Goal: Find specific page/section: Find specific page/section

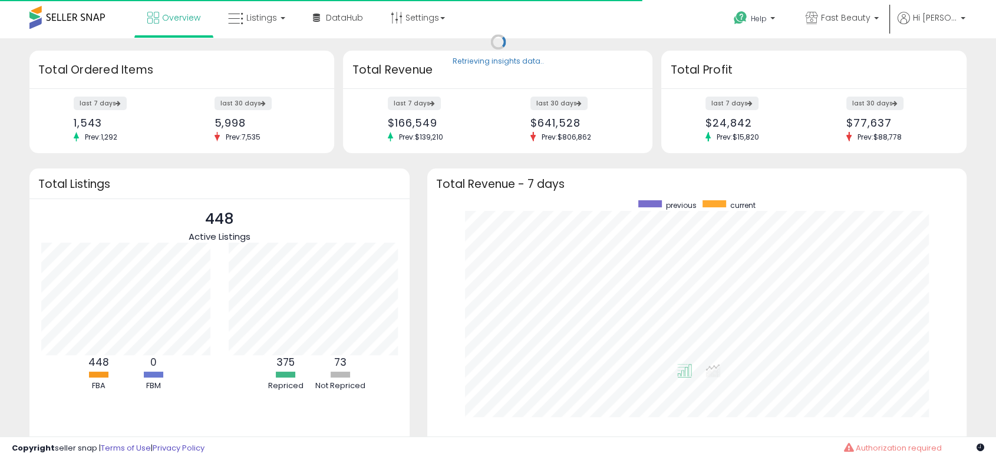
scroll to position [223, 515]
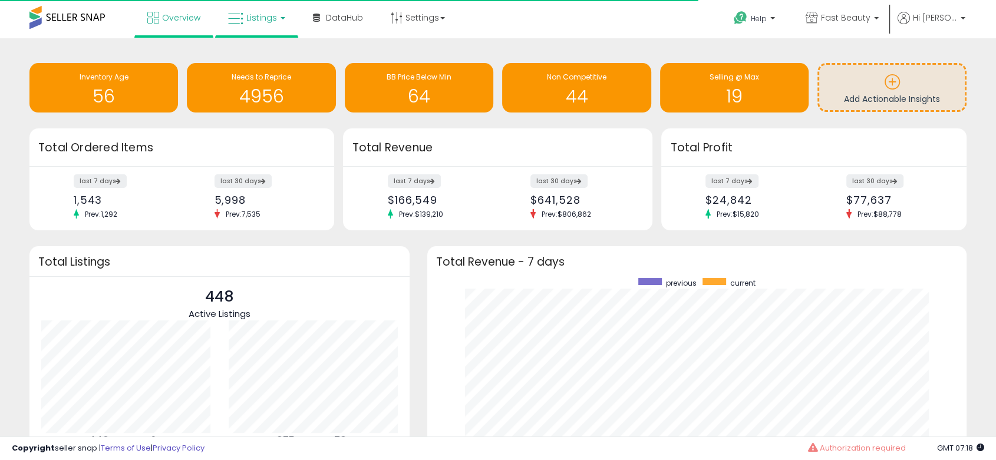
click at [258, 29] on link "Listings" at bounding box center [256, 17] width 75 height 35
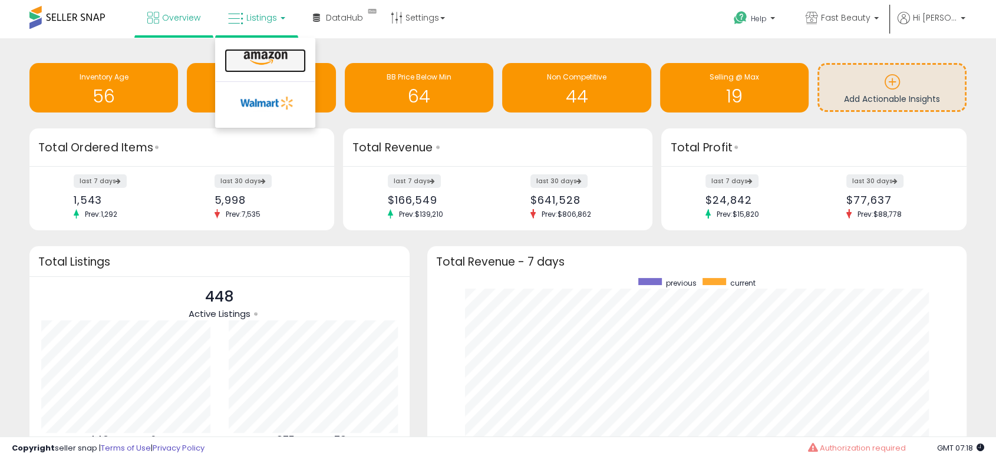
click at [264, 58] on icon at bounding box center [265, 58] width 51 height 15
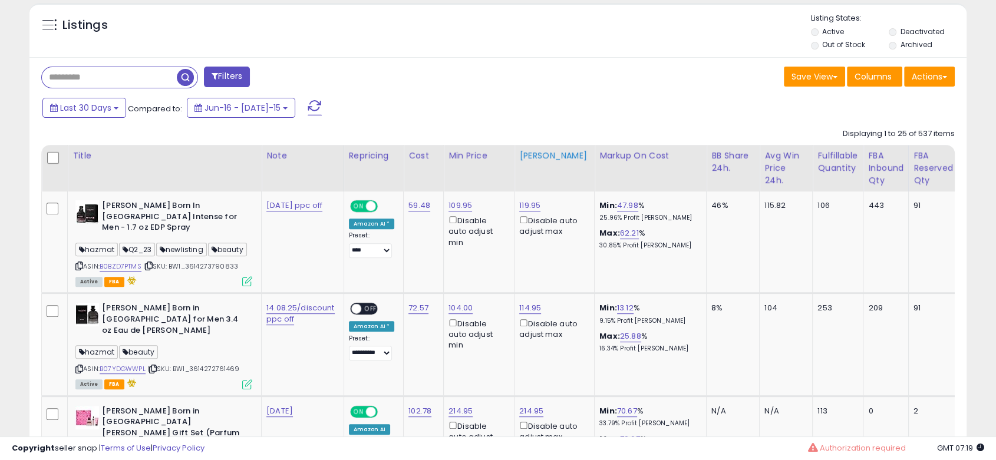
scroll to position [458, 0]
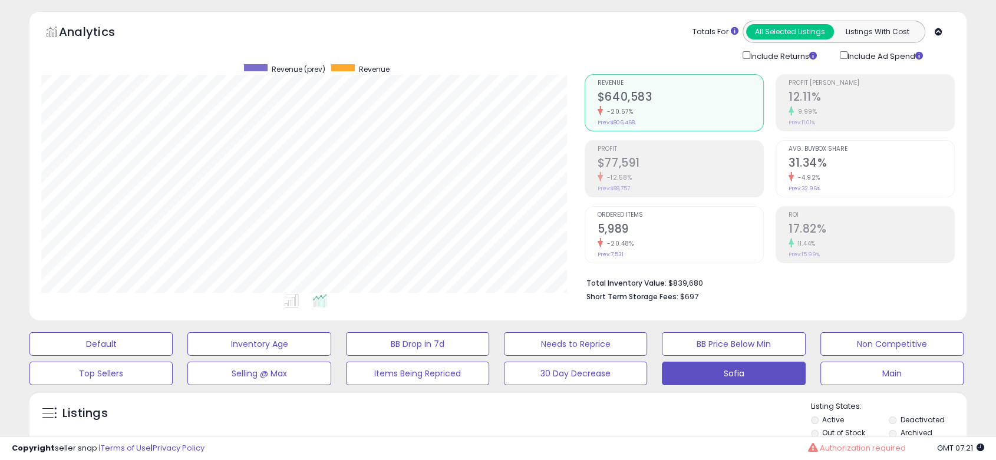
scroll to position [0, 0]
